Goal: Answer question/provide support

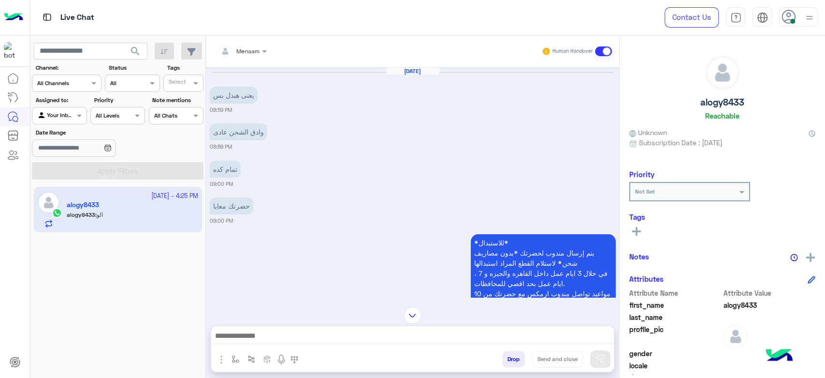
scroll to position [1021, 0]
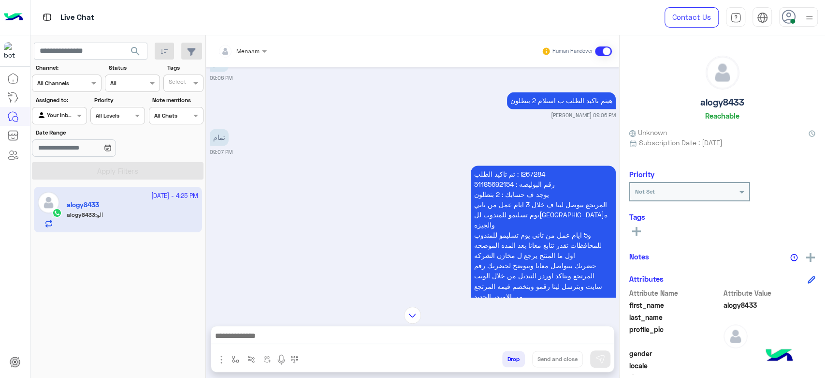
click at [521, 165] on p "تم تاكيد الطلب : I267284 رقم البوليصه : 51185692154 يوجد ف حسابك : 2 بنطلون الم…" at bounding box center [543, 259] width 145 height 189
click at [530, 165] on p "تم تاكيد الطلب : I267284 رقم البوليصه : 51185692154 يوجد ف حسابك : 2 بنطلون الم…" at bounding box center [543, 259] width 145 height 189
copy p "I267284"
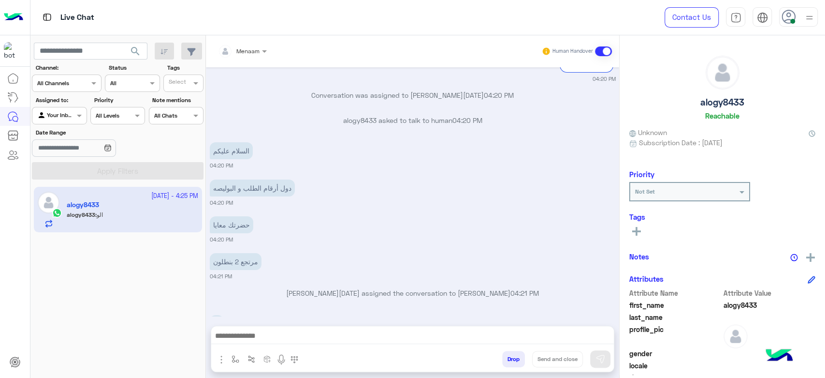
scroll to position [2576, 0]
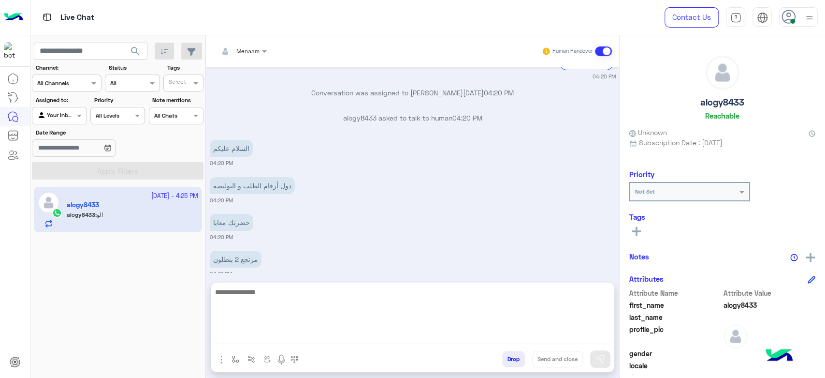
click at [274, 338] on textarea at bounding box center [412, 315] width 403 height 58
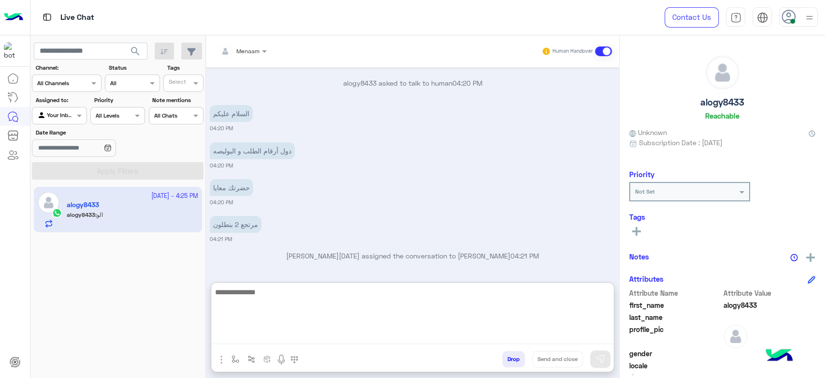
scroll to position [2620, 0]
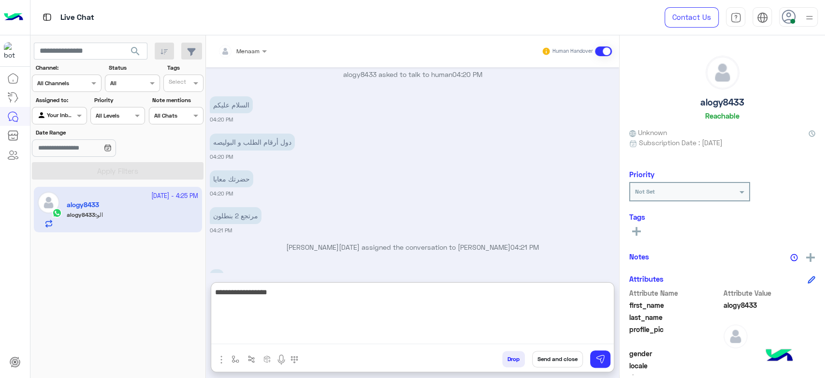
type textarea "**********"
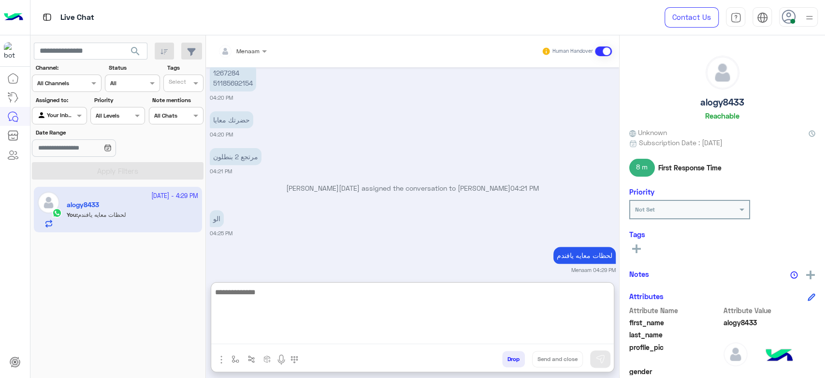
scroll to position [2692, 0]
click at [279, 297] on textarea at bounding box center [412, 315] width 403 height 58
paste textarea "**********"
type textarea "**********"
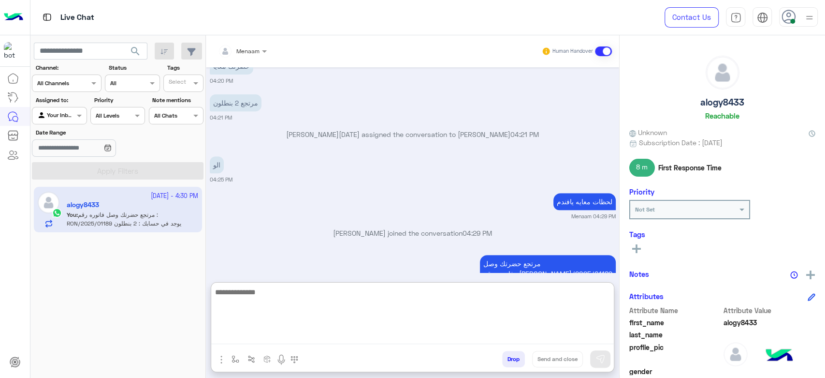
scroll to position [2759, 0]
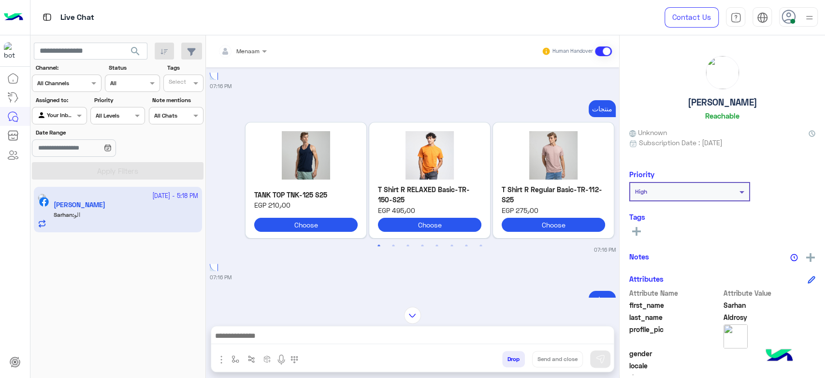
scroll to position [178, 0]
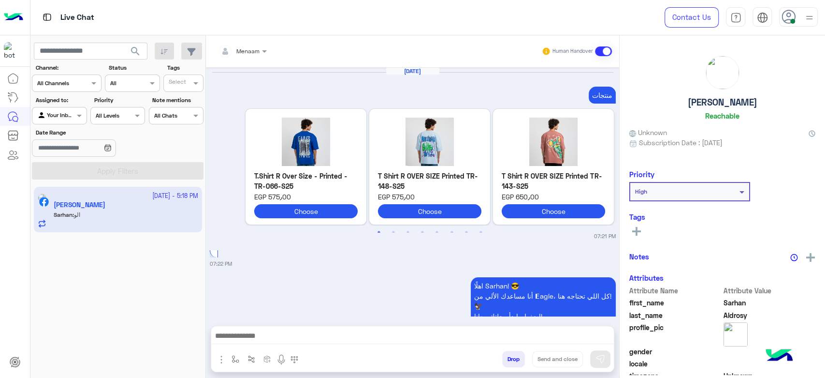
scroll to position [990, 0]
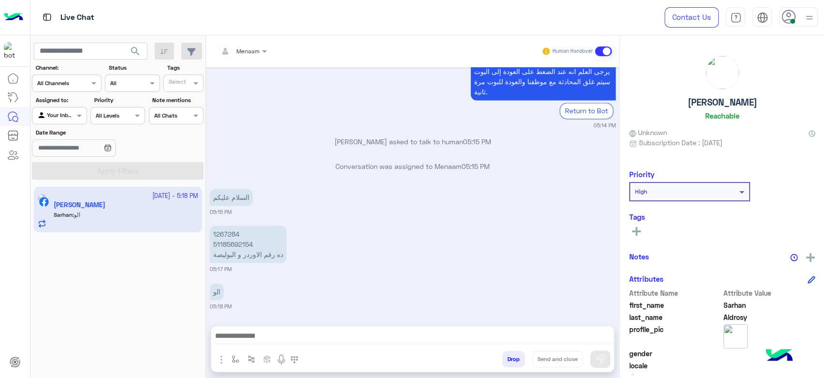
click at [228, 231] on p "1267284 51185692154 ده رقم الاوردر و البوليصة" at bounding box center [248, 243] width 77 height 37
copy p "1267284"
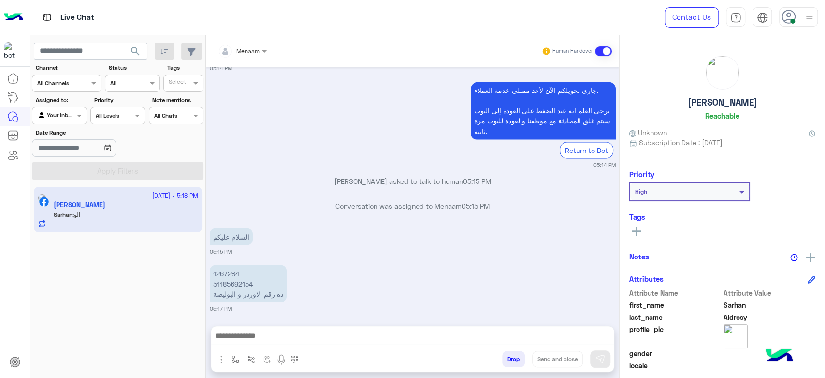
scroll to position [3647, 0]
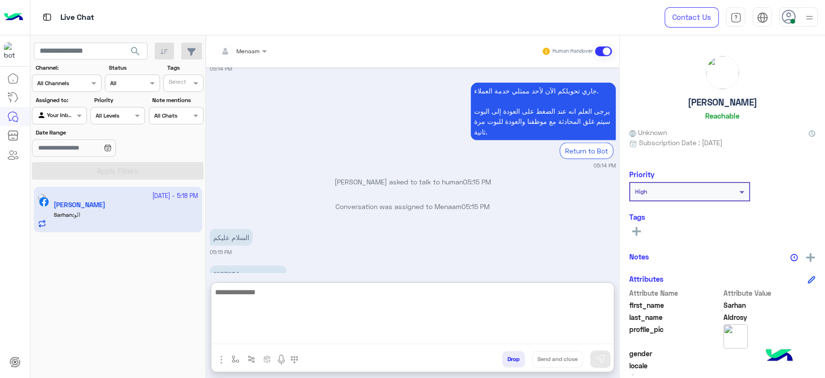
click at [248, 335] on textarea at bounding box center [412, 315] width 403 height 58
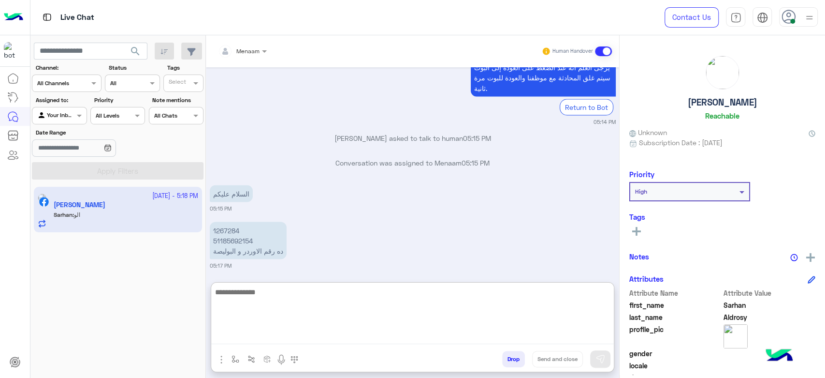
scroll to position [3691, 0]
click at [311, 294] on textarea at bounding box center [412, 315] width 403 height 58
paste textarea "**********"
type textarea "**********"
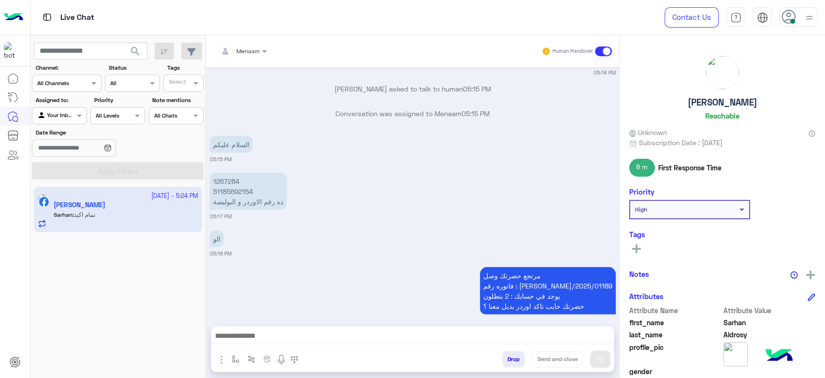
scroll to position [3776, 0]
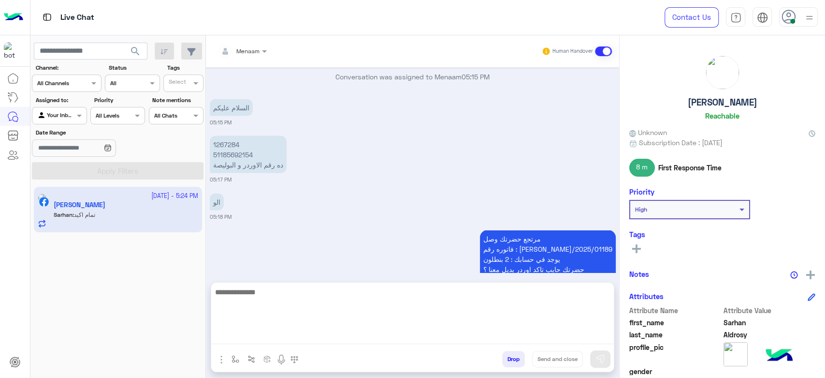
click at [253, 336] on textarea at bounding box center [412, 315] width 403 height 58
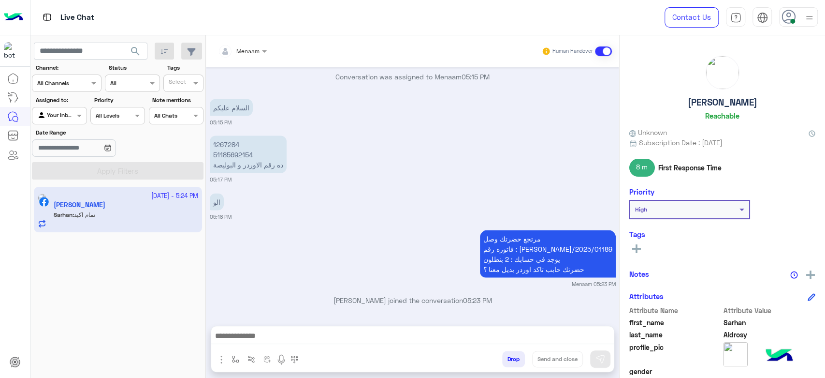
click at [333, 327] on div at bounding box center [412, 338] width 403 height 24
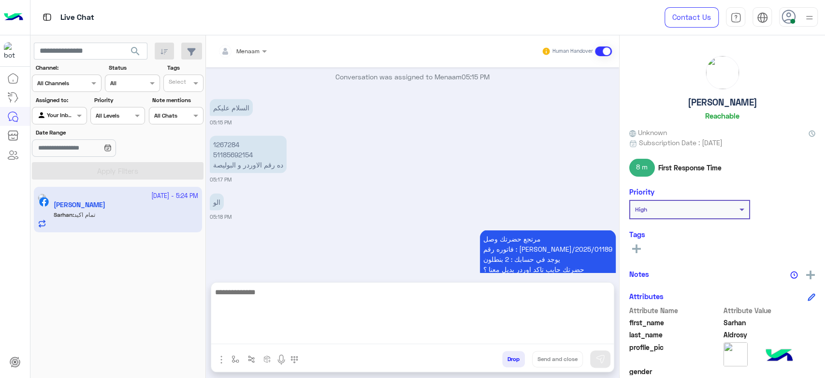
click at [332, 334] on textarea at bounding box center [412, 315] width 403 height 58
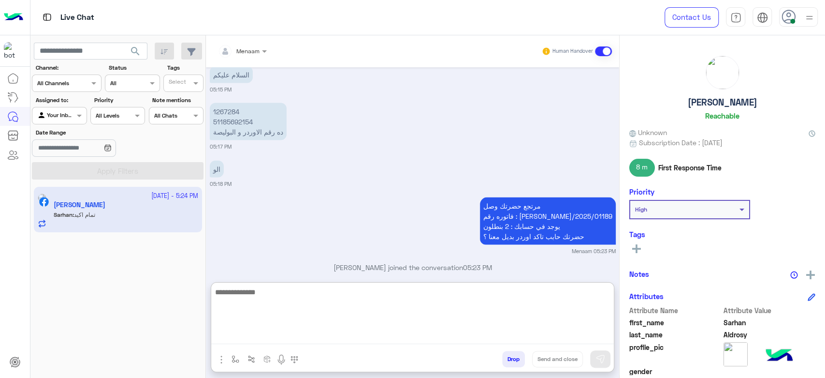
paste textarea "**********"
type textarea "**********"
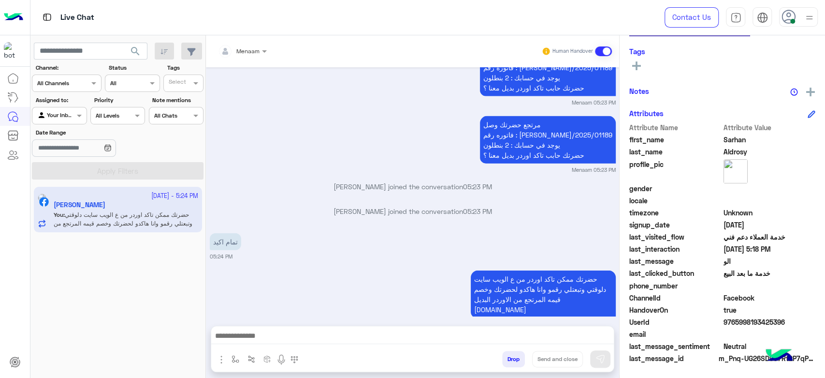
scroll to position [3936, 0]
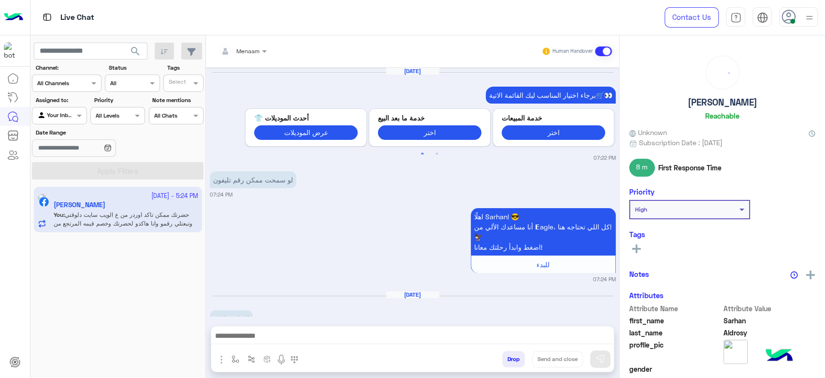
scroll to position [874, 0]
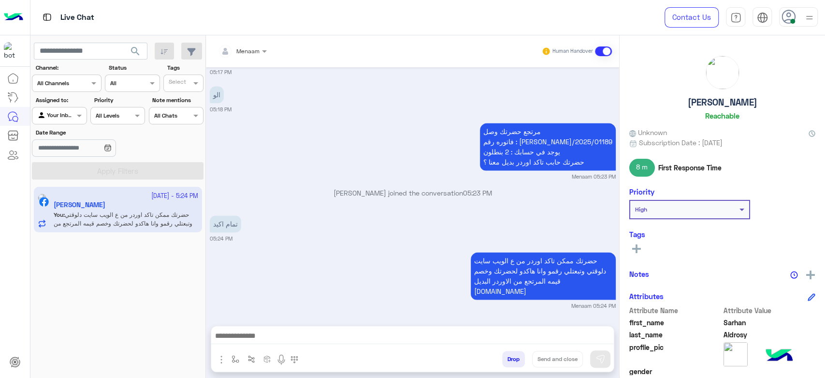
click at [517, 357] on button "Drop" at bounding box center [513, 358] width 23 height 16
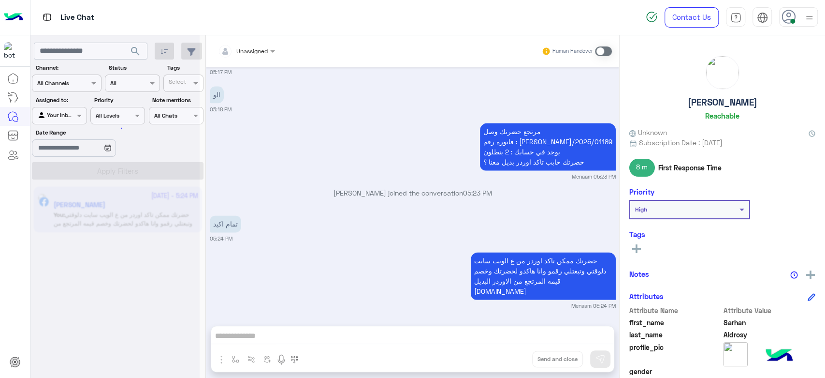
scroll to position [899, 0]
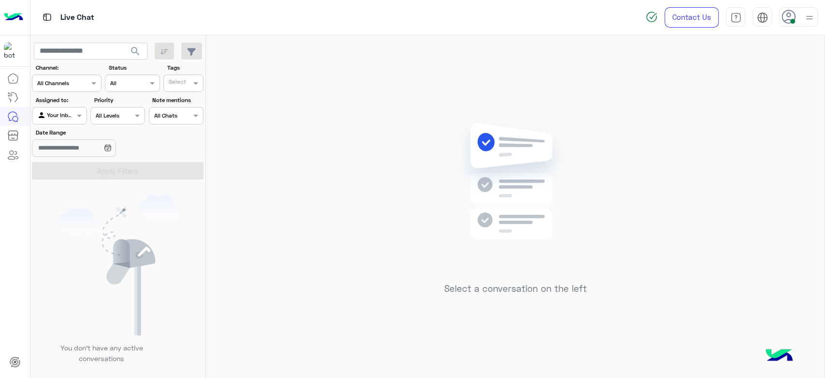
click at [793, 22] on span at bounding box center [792, 21] width 5 height 5
click at [744, 133] on label "Offline" at bounding box center [757, 137] width 105 height 17
click at [283, 163] on div "Select a conversation on the left" at bounding box center [515, 208] width 619 height 346
